Goal: Information Seeking & Learning: Learn about a topic

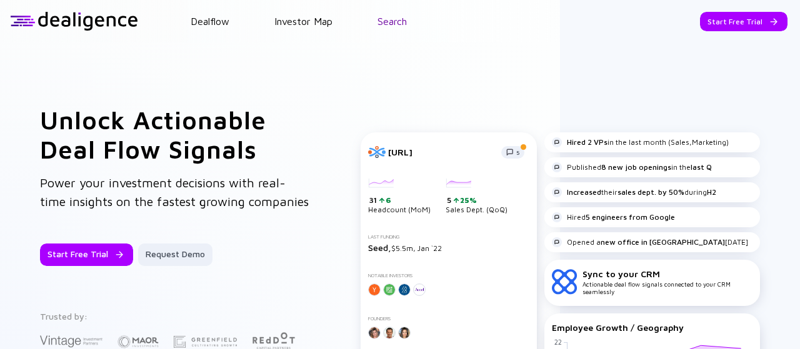
click at [395, 16] on link "Search" at bounding box center [391, 21] width 29 height 11
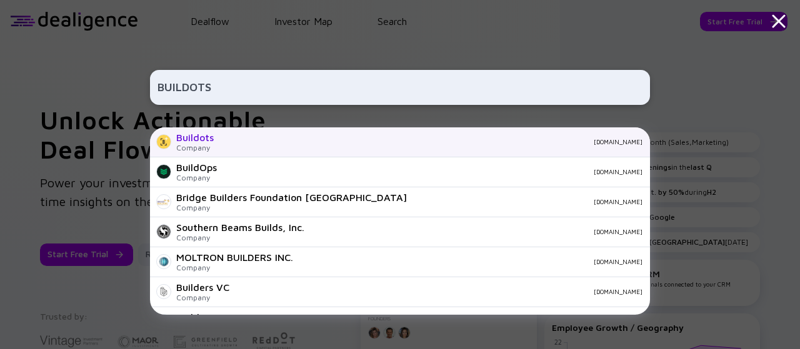
type input "BUILDOTS"
click at [236, 144] on div "[DOMAIN_NAME]" at bounding box center [433, 141] width 419 height 7
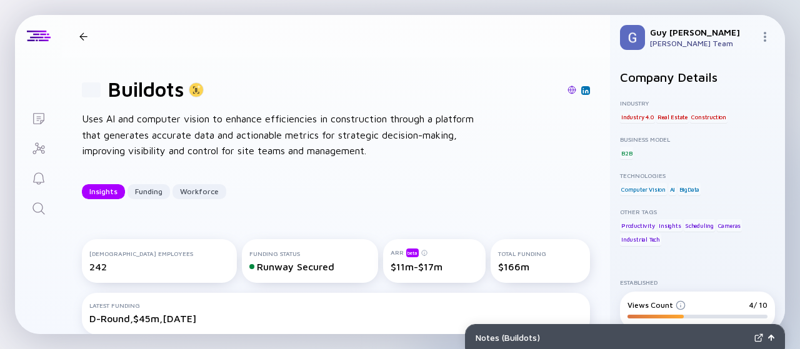
click at [540, 337] on div "Notes ( Buildots )" at bounding box center [612, 337] width 274 height 11
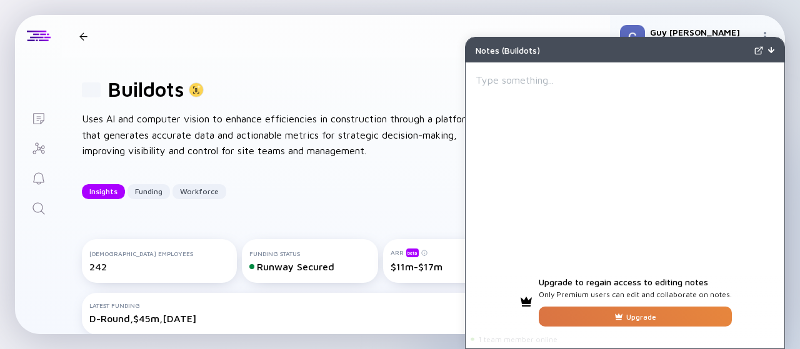
click at [771, 51] on img at bounding box center [771, 50] width 6 height 6
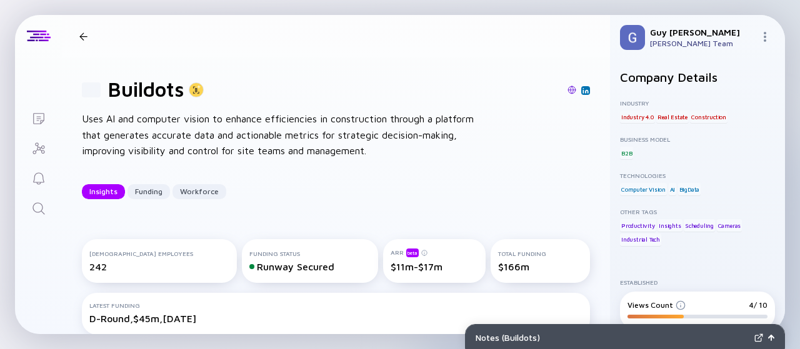
click at [345, 162] on div "81 Buildots Uses AI and computer vision to enhance efficiencies in construction…" at bounding box center [336, 138] width 548 height 162
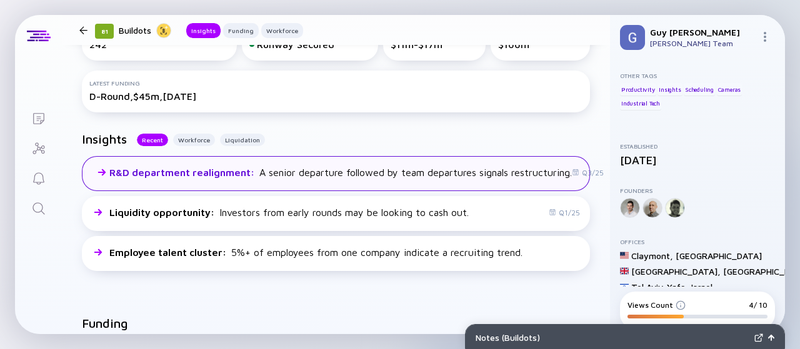
scroll to position [222, 3]
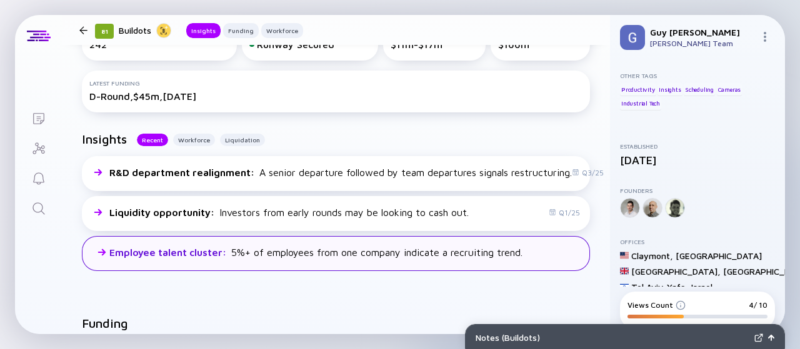
click at [424, 259] on div "Employee talent cluster : 5%+ of employees from one company indicate a recruiti…" at bounding box center [305, 252] width 433 height 15
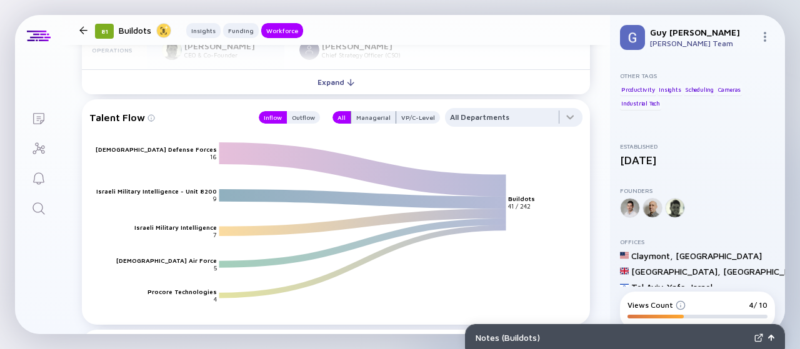
scroll to position [1519, 3]
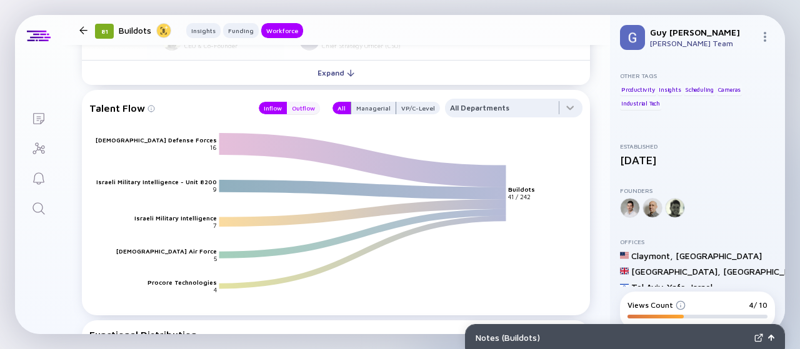
click at [289, 108] on div "Outflow" at bounding box center [303, 108] width 33 height 12
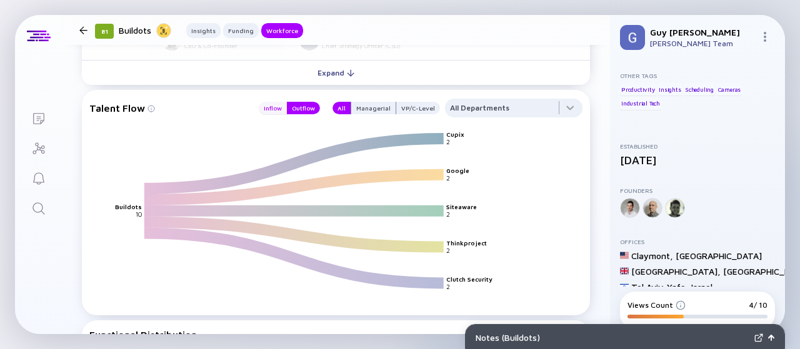
click at [275, 107] on div "Inflow" at bounding box center [273, 108] width 28 height 12
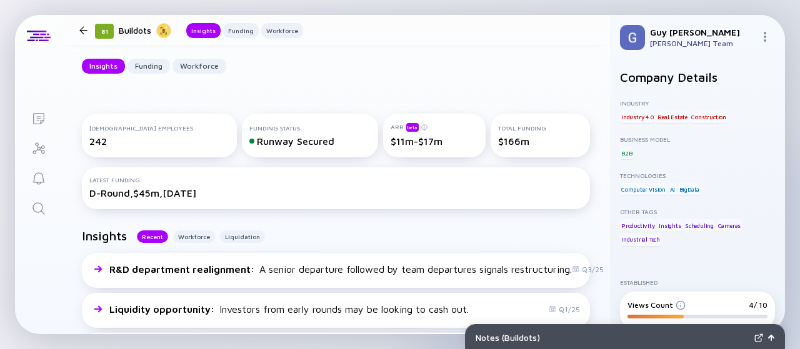
scroll to position [130, 0]
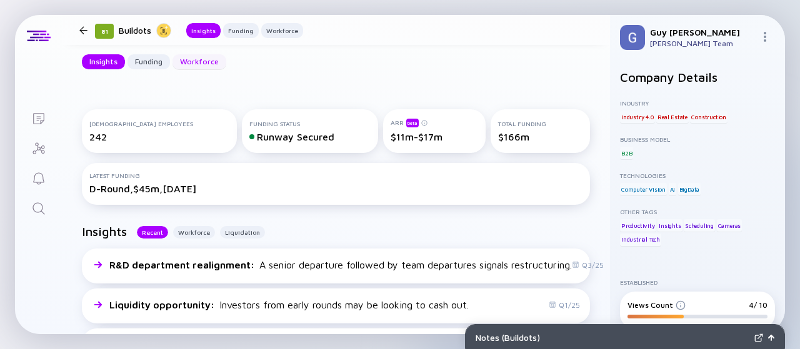
click at [207, 60] on div "Workforce" at bounding box center [199, 61] width 54 height 19
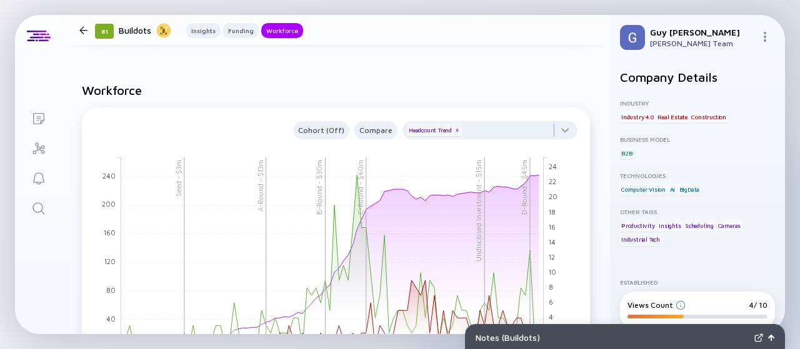
scroll to position [1099, 0]
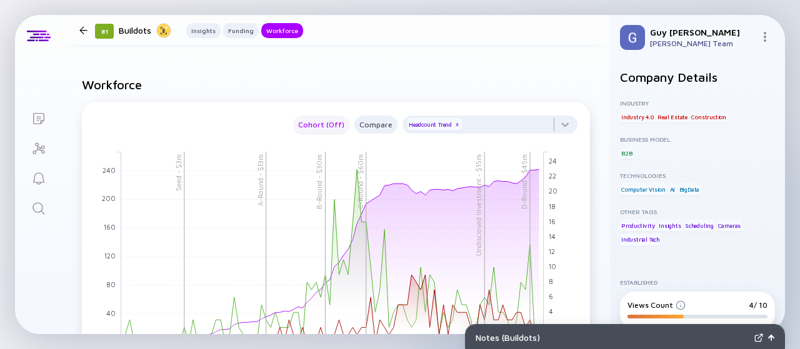
click at [323, 122] on div "Cohort (Off)" at bounding box center [321, 124] width 56 height 14
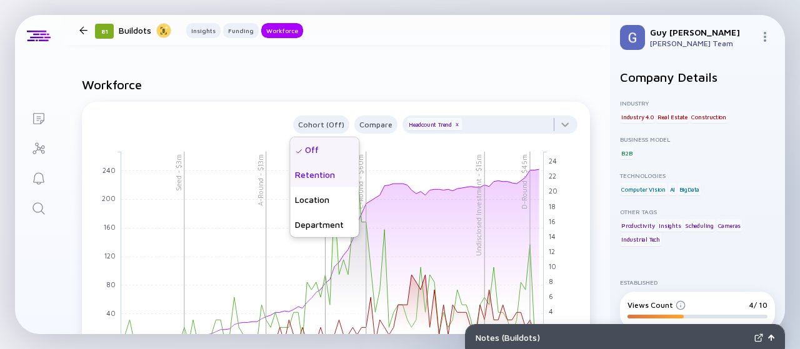
click at [327, 179] on div "Retention" at bounding box center [324, 174] width 69 height 25
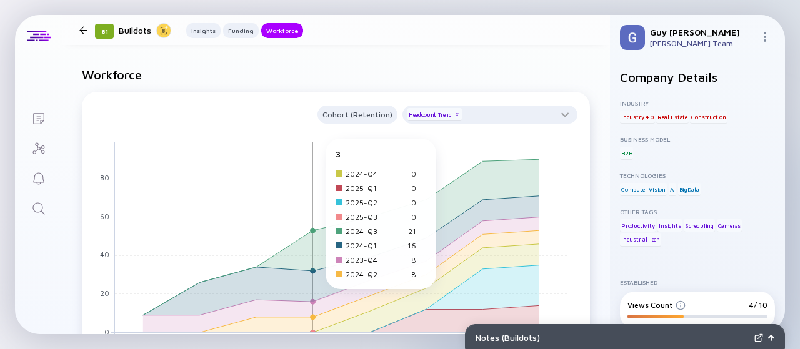
scroll to position [1105, 0]
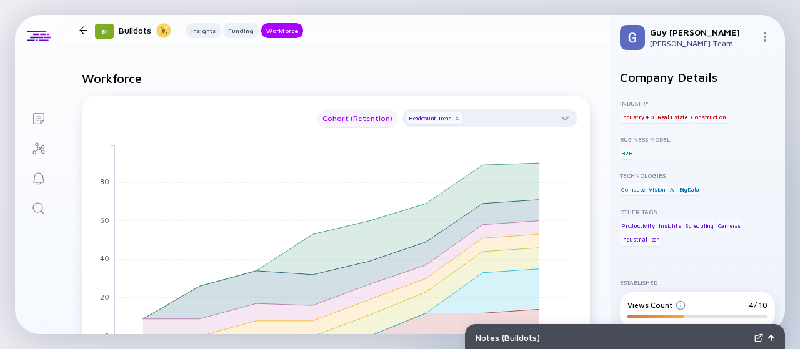
click at [337, 123] on div "Cohort (Retention)" at bounding box center [357, 118] width 80 height 14
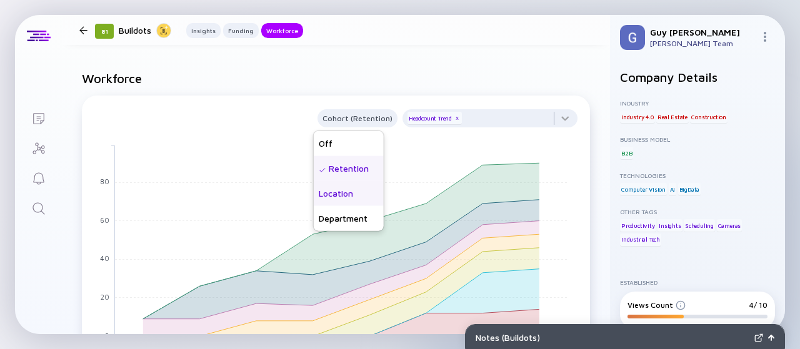
click at [344, 200] on div "Location" at bounding box center [349, 193] width 70 height 25
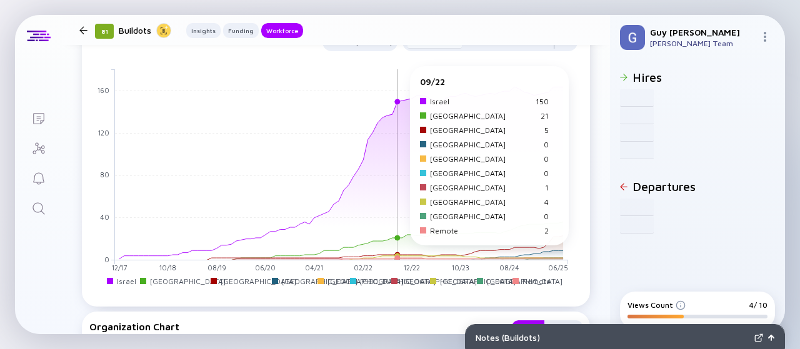
scroll to position [1014, 0]
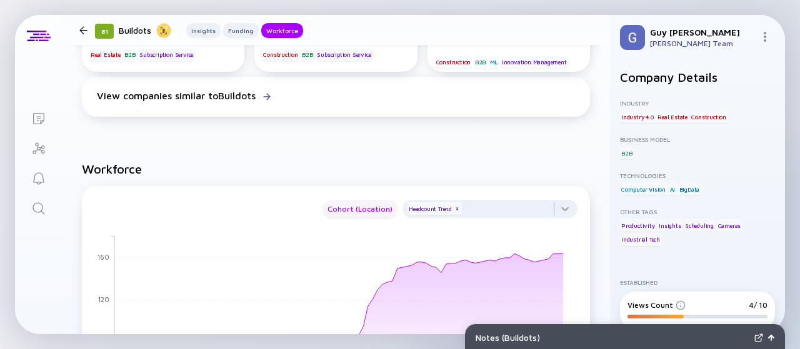
click at [355, 215] on div "Cohort (Location)" at bounding box center [359, 209] width 75 height 14
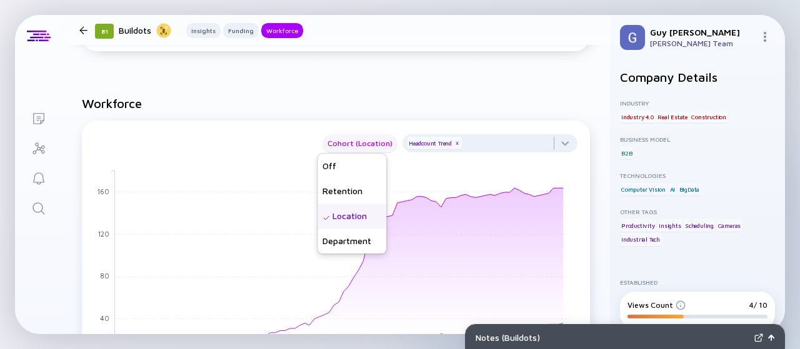
scroll to position [1082, 0]
click at [357, 239] on div "Department" at bounding box center [351, 241] width 69 height 25
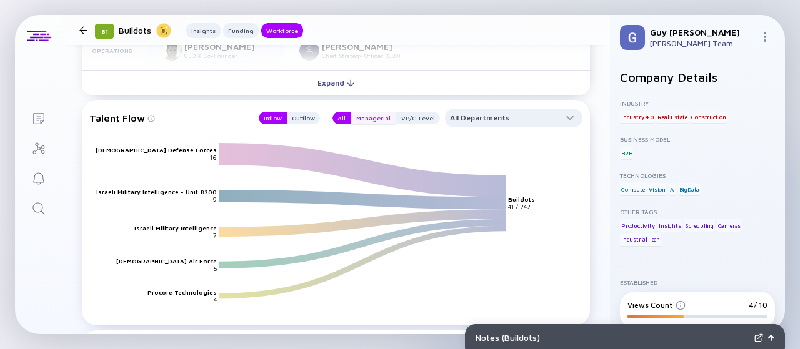
scroll to position [1509, 0]
click at [477, 114] on div at bounding box center [513, 120] width 137 height 25
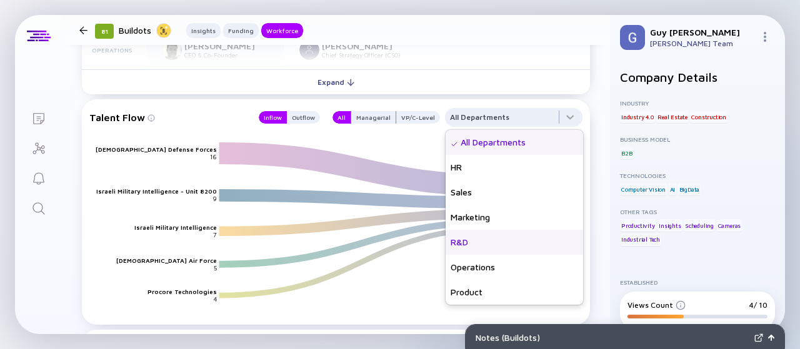
scroll to position [75, 0]
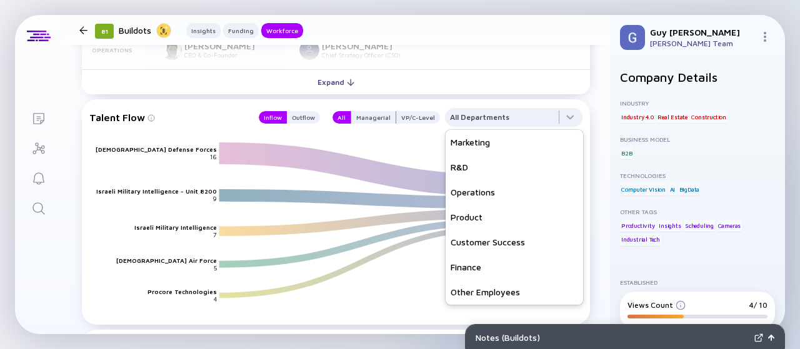
click at [397, 290] on icon "[DEMOGRAPHIC_DATA] Defense Forces Israeli Military Intelligence - Unit 8200 [DE…" at bounding box center [340, 238] width 493 height 192
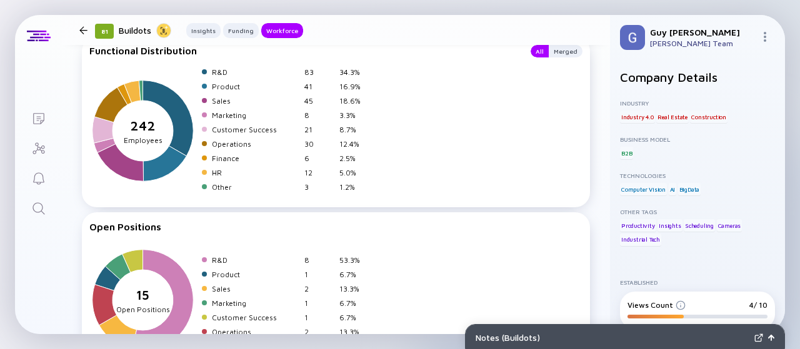
scroll to position [1803, 0]
click at [207, 29] on div "Insights" at bounding box center [203, 30] width 34 height 12
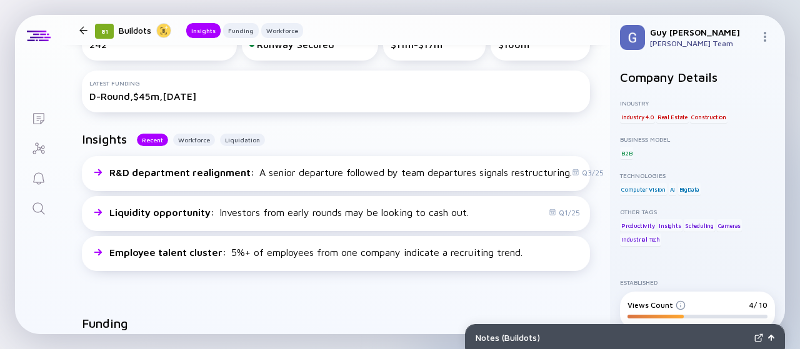
scroll to position [214, 0]
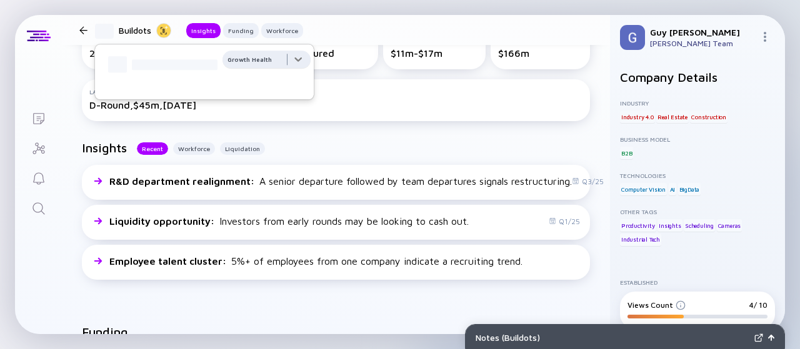
click at [264, 64] on div at bounding box center [266, 63] width 88 height 25
click at [266, 64] on div at bounding box center [266, 63] width 88 height 25
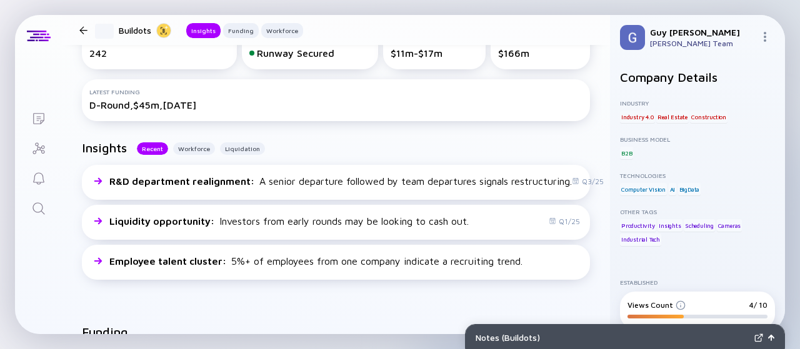
click at [346, 136] on div "Insights Recent Workforce Liquidation R&D department realignment : A senior dep…" at bounding box center [336, 213] width 548 height 184
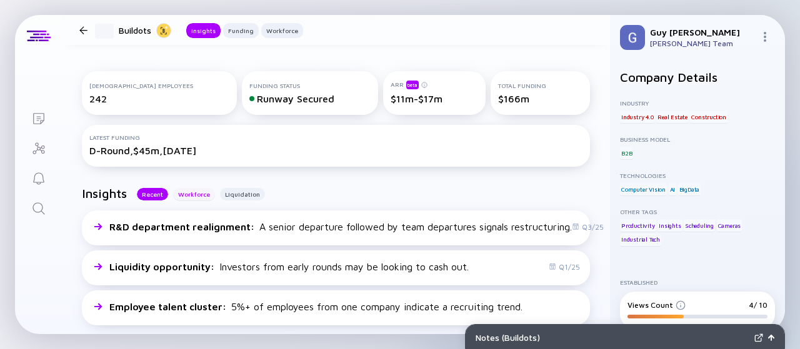
click at [192, 199] on div "Workforce" at bounding box center [194, 194] width 42 height 12
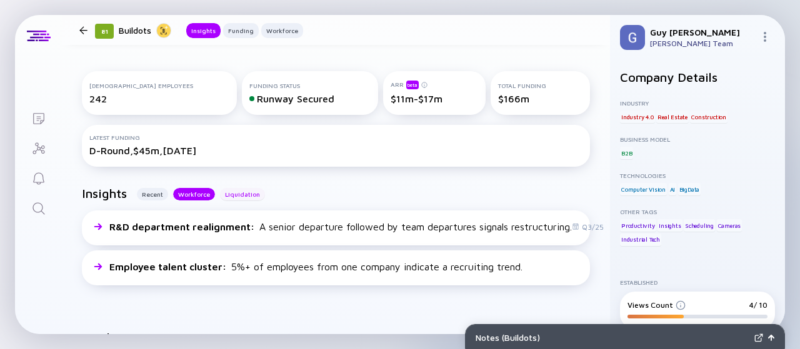
click at [231, 193] on div "Liquidation" at bounding box center [242, 194] width 45 height 12
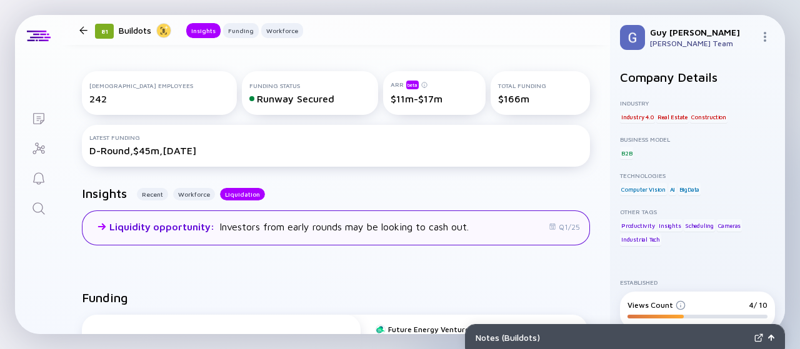
scroll to position [297, 0]
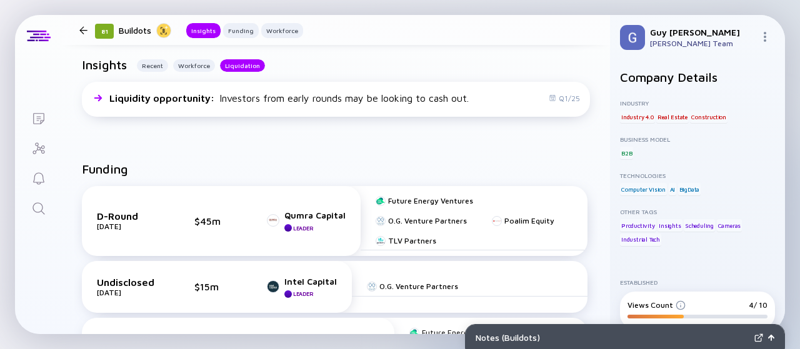
click at [190, 128] on div "Insights Recent Workforce Liquidation Liquidity opportunity : Investors from ea…" at bounding box center [336, 89] width 548 height 104
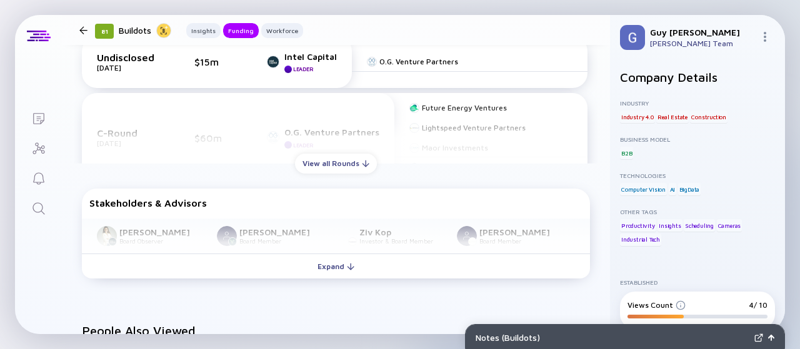
scroll to position [605, 0]
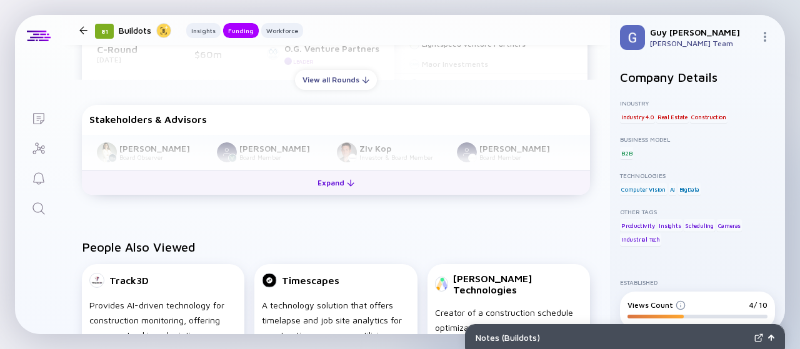
click at [329, 183] on div "Expand" at bounding box center [336, 182] width 52 height 19
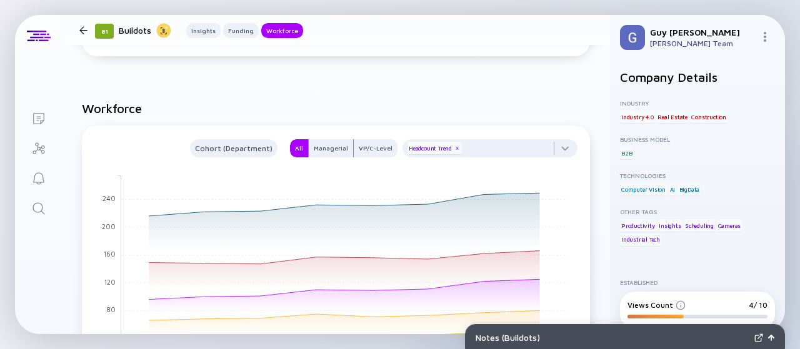
scroll to position [1075, 0]
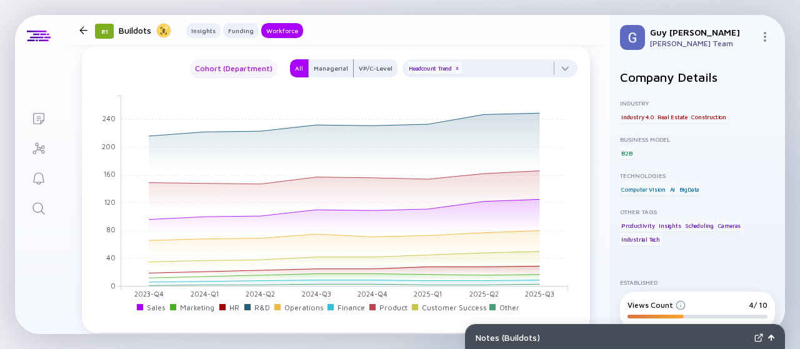
click at [270, 69] on div "Cohort (Department)" at bounding box center [233, 68] width 87 height 14
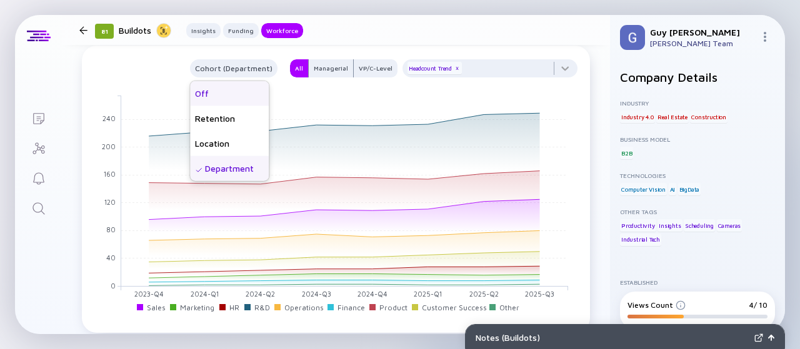
click at [229, 101] on div "Off" at bounding box center [229, 93] width 79 height 25
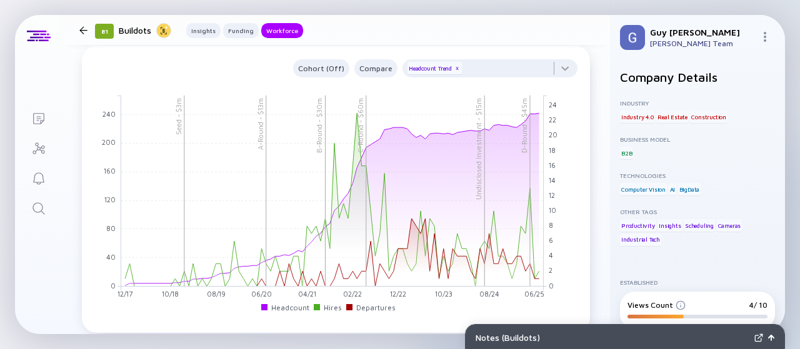
click at [310, 87] on div "Cohort (Off) Compare Headcount Trend x Undisclosed Investment - $15m C-Round - …" at bounding box center [335, 183] width 493 height 258
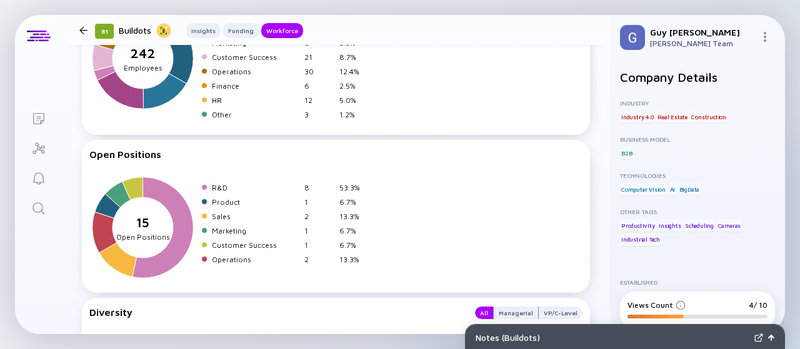
scroll to position [1652, 0]
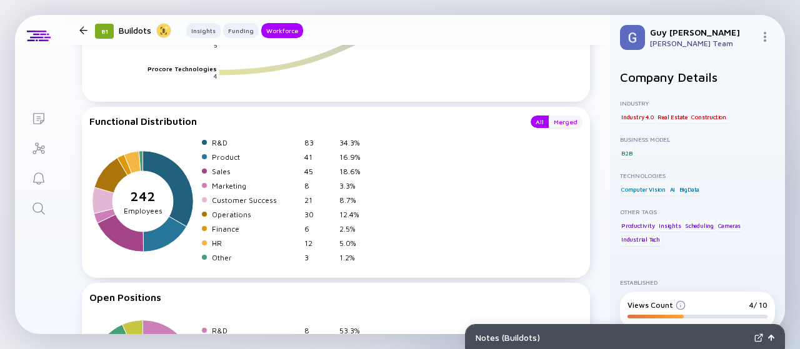
click at [560, 122] on div "Merged" at bounding box center [565, 122] width 34 height 12
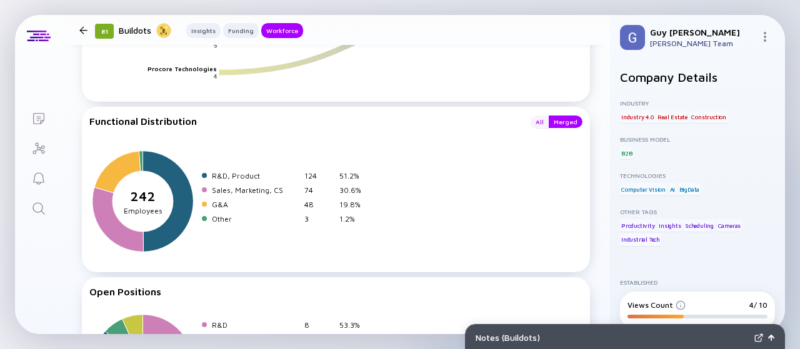
click at [532, 123] on div "All" at bounding box center [539, 122] width 18 height 12
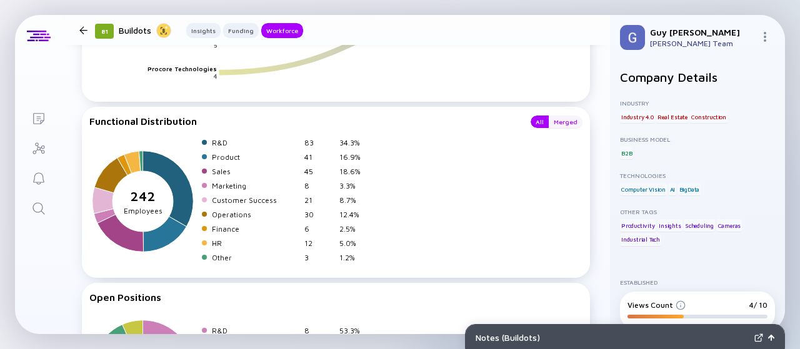
click at [558, 125] on div "Merged" at bounding box center [565, 122] width 34 height 12
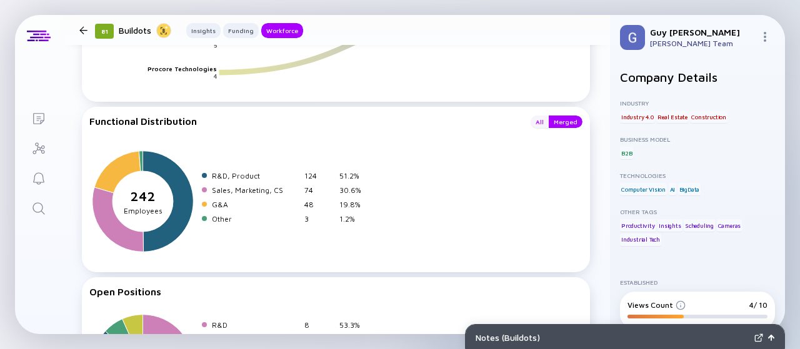
click at [530, 119] on div "All" at bounding box center [539, 122] width 18 height 12
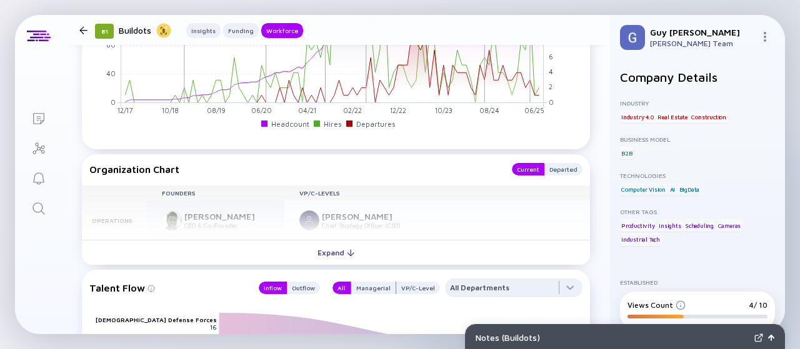
scroll to position [1257, 0]
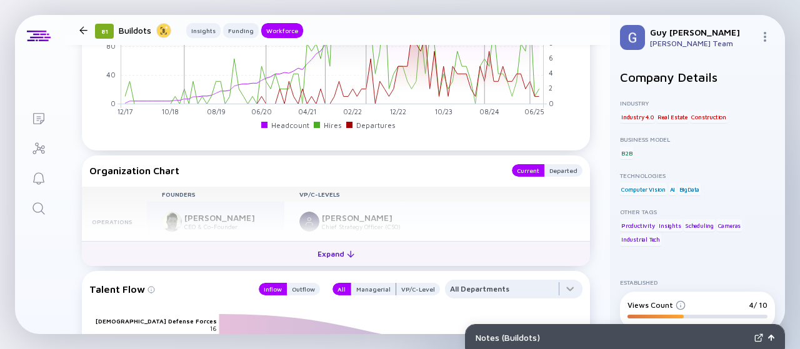
click at [360, 250] on button "Expand" at bounding box center [336, 253] width 508 height 25
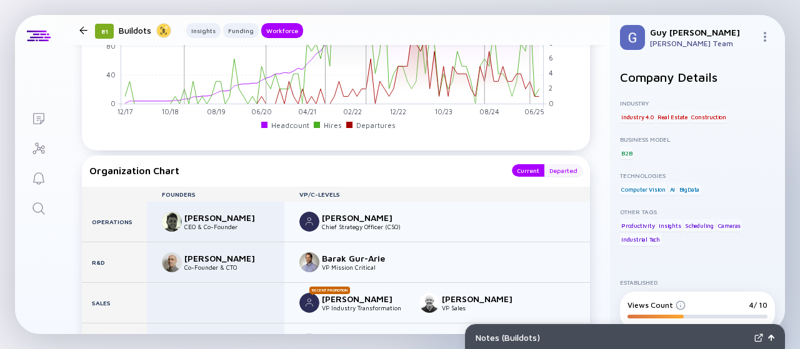
click at [555, 171] on div "Departed" at bounding box center [563, 170] width 38 height 12
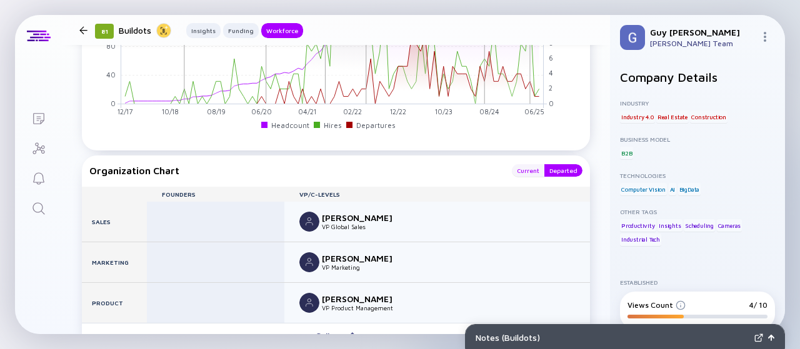
click at [525, 169] on div "Current" at bounding box center [528, 170] width 32 height 12
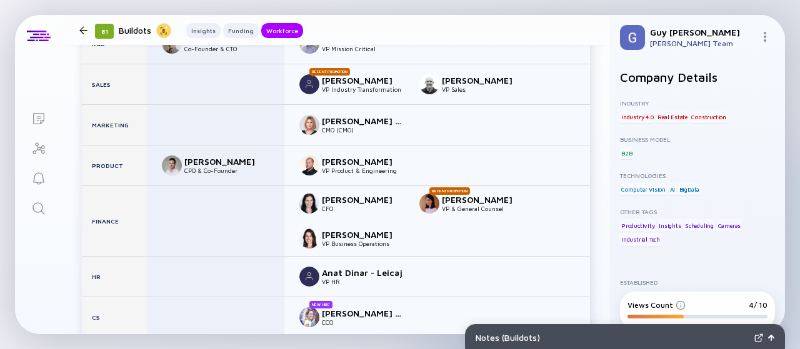
scroll to position [1478, 0]
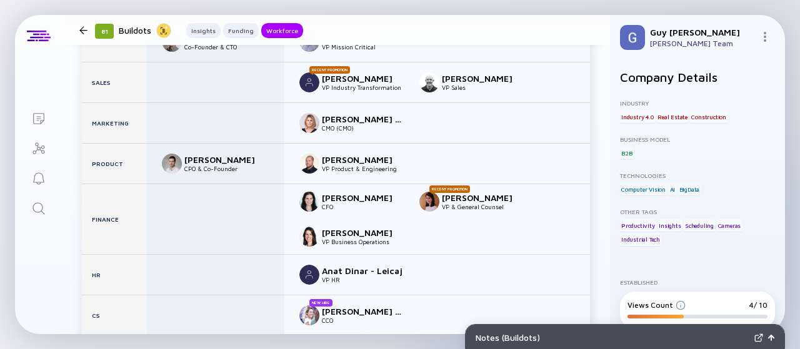
click at [307, 233] on img at bounding box center [309, 237] width 20 height 20
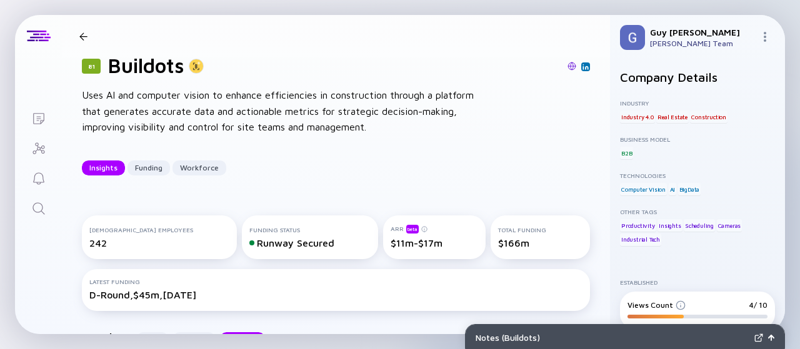
scroll to position [0, 0]
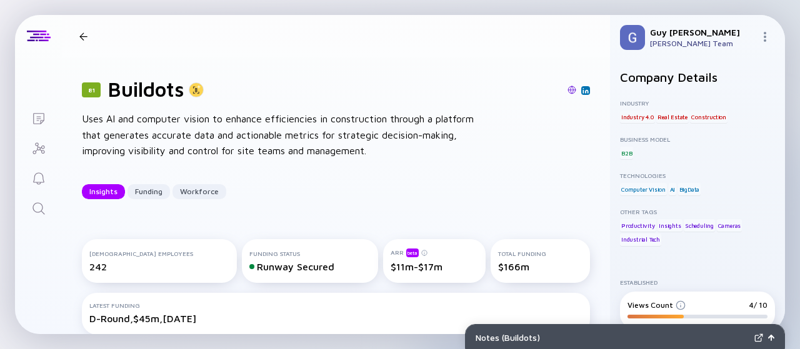
click at [567, 91] on img at bounding box center [571, 90] width 9 height 9
